Goal: Transaction & Acquisition: Purchase product/service

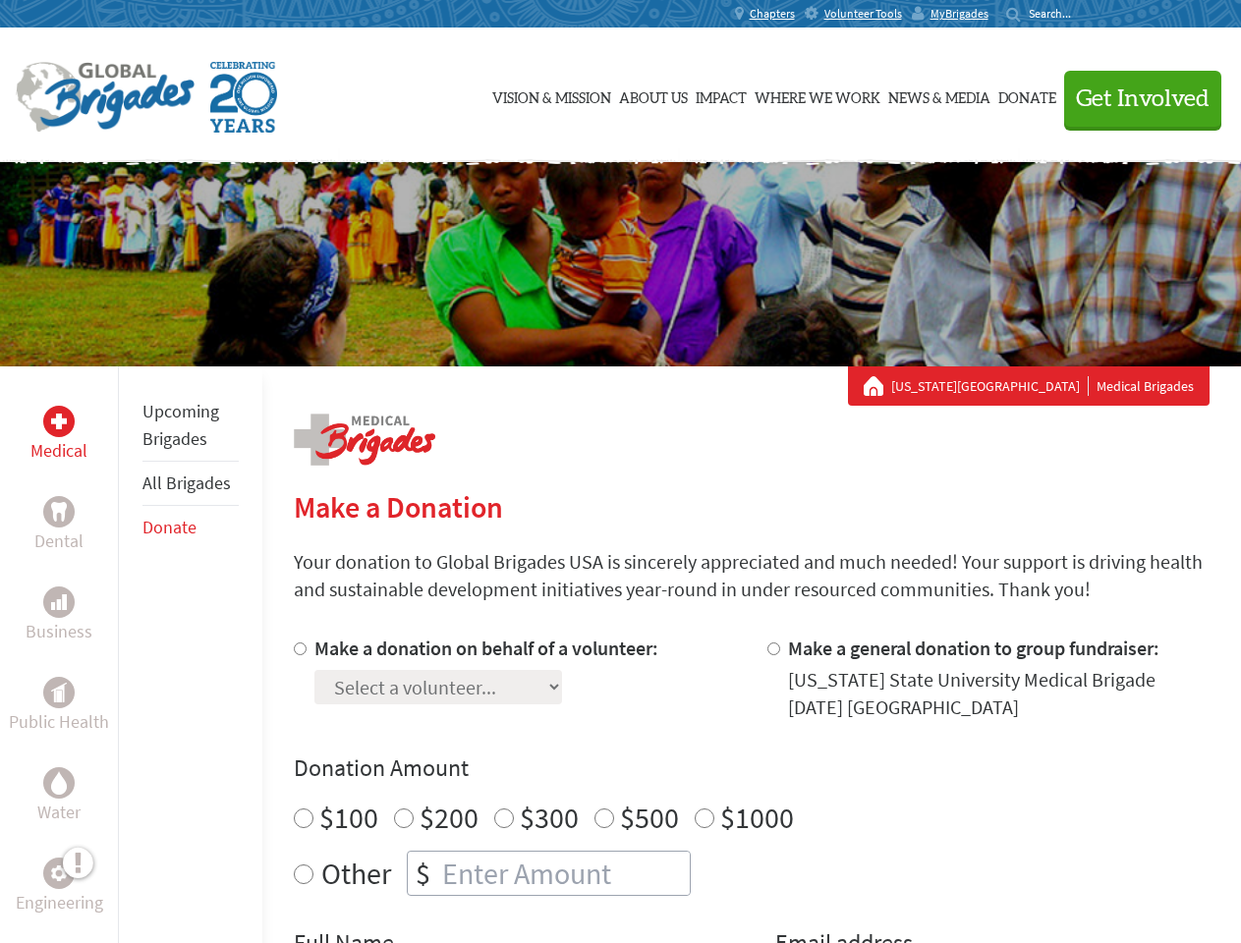
click at [1085, 14] on div "Search for:" at bounding box center [1045, 14] width 79 height 16
click at [1134, 98] on span "Get Involved" at bounding box center [1143, 99] width 134 height 24
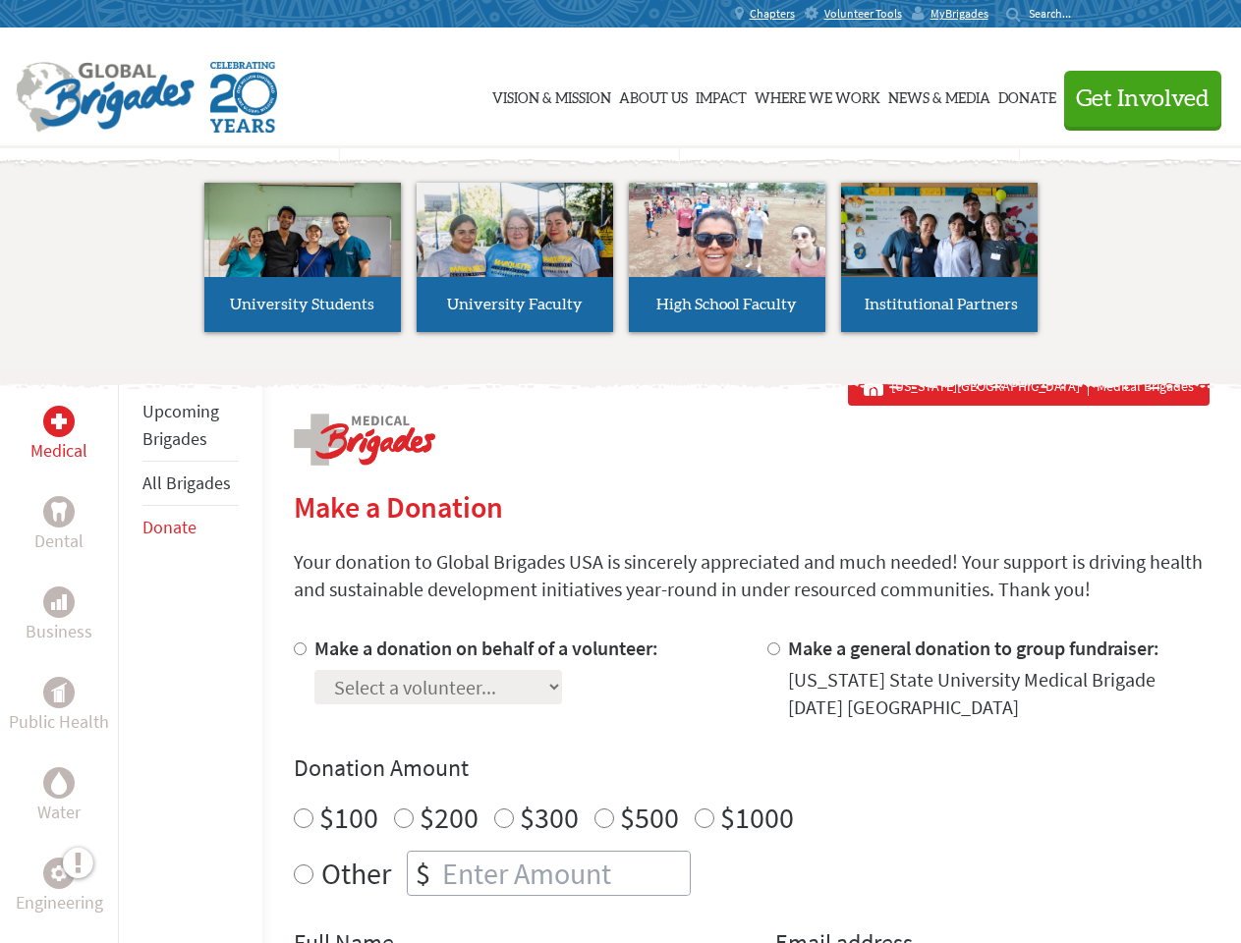
click at [130, 654] on div "Upcoming Brigades All Brigades Donate" at bounding box center [190, 838] width 144 height 943
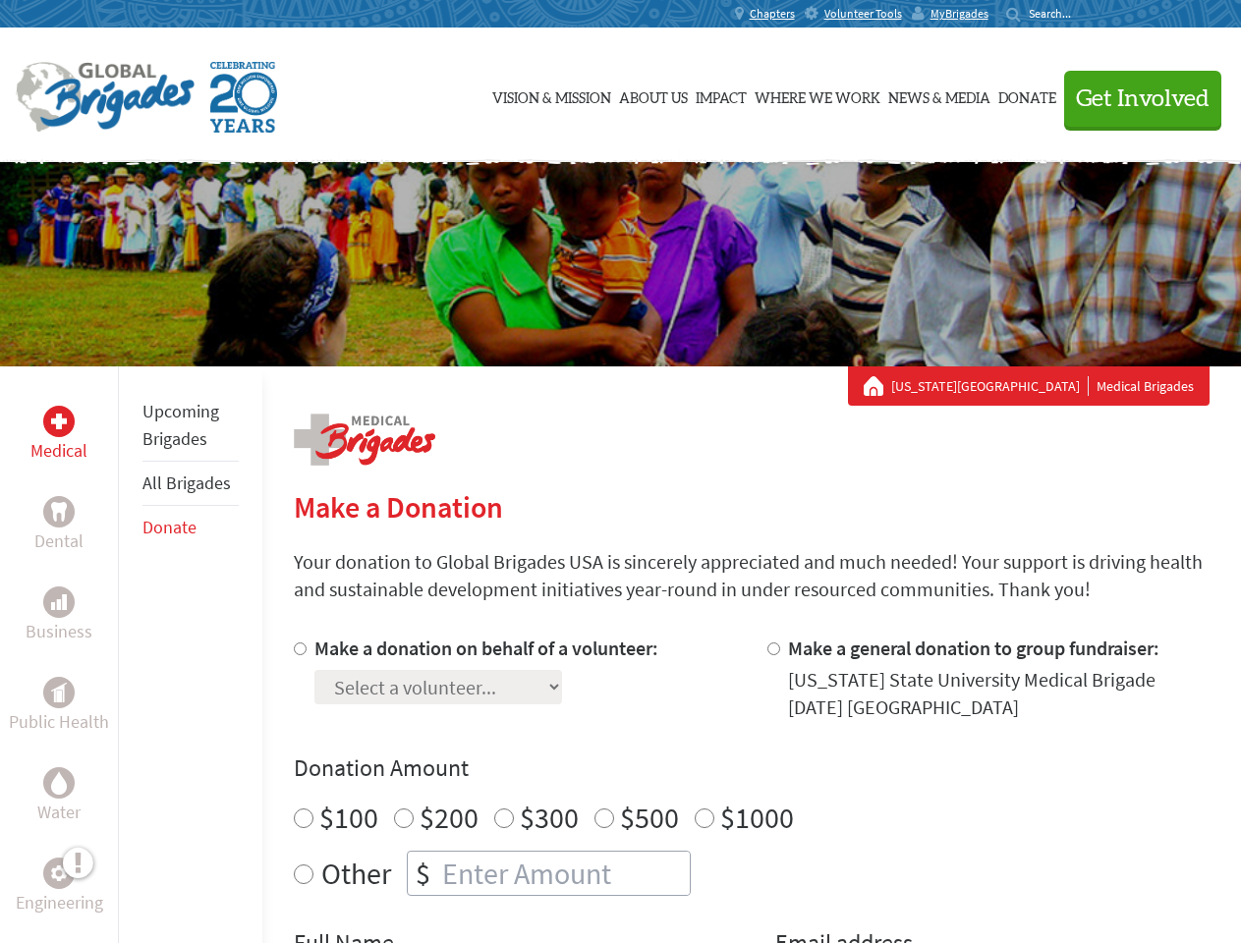
click at [751, 789] on div "Donation Amount $100 $200 $300 $500 $1000 Other $" at bounding box center [752, 824] width 916 height 143
click at [298, 649] on input "Make a donation on behalf of a volunteer:" at bounding box center [300, 649] width 13 height 13
radio input "true"
click at [772, 649] on input "Make a general donation to group fundraiser:" at bounding box center [773, 649] width 13 height 13
radio input "true"
